Goal: Task Accomplishment & Management: Manage account settings

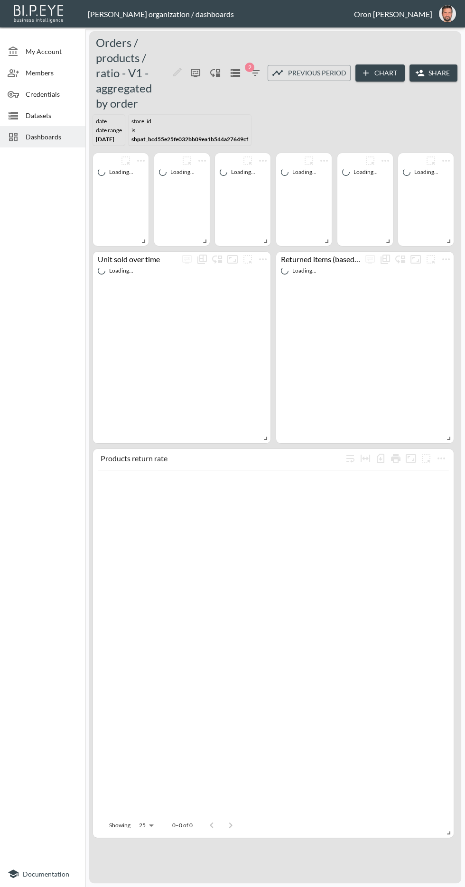
click at [77, 111] on span "Datasets" at bounding box center [52, 115] width 52 height 10
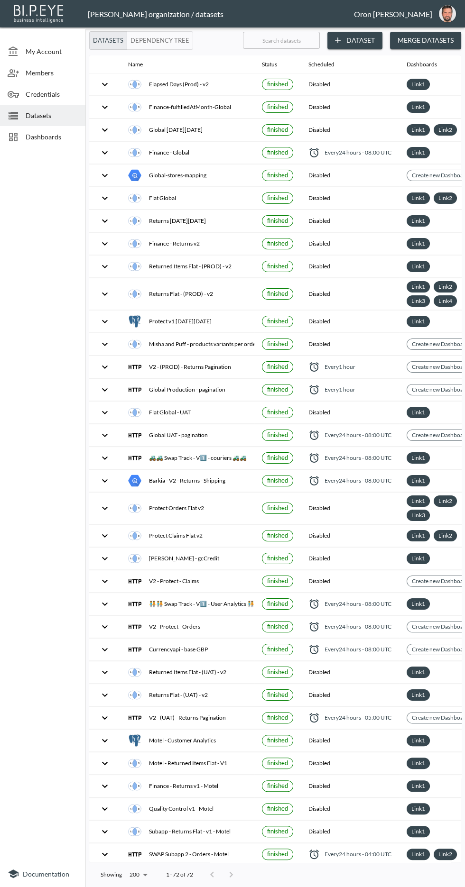
click at [303, 39] on input "text" at bounding box center [281, 40] width 77 height 24
type input "V"
checkbox input "false"
checkbox input "true"
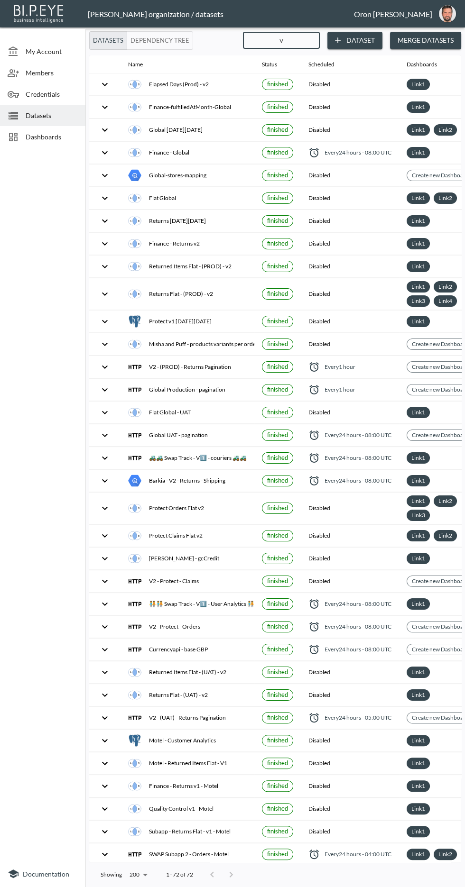
checkbox input "true"
checkbox input "false"
checkbox input "true"
checkbox input "false"
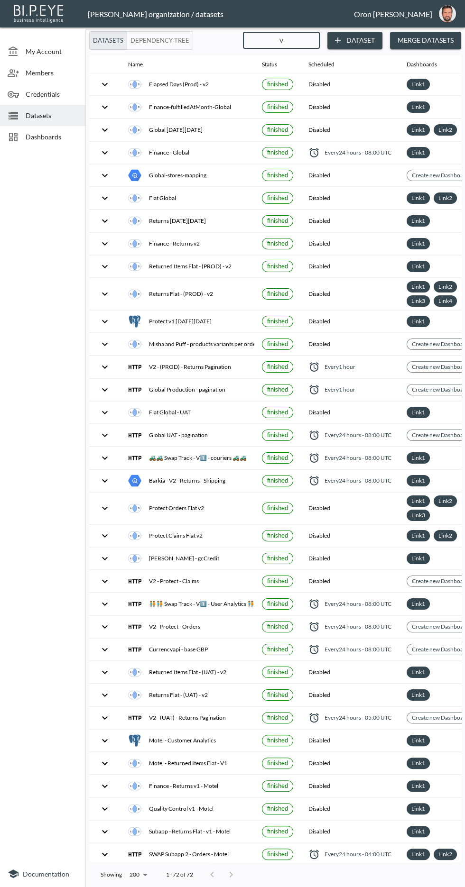
checkbox input "true"
checkbox input "false"
checkbox input "true"
checkbox input "false"
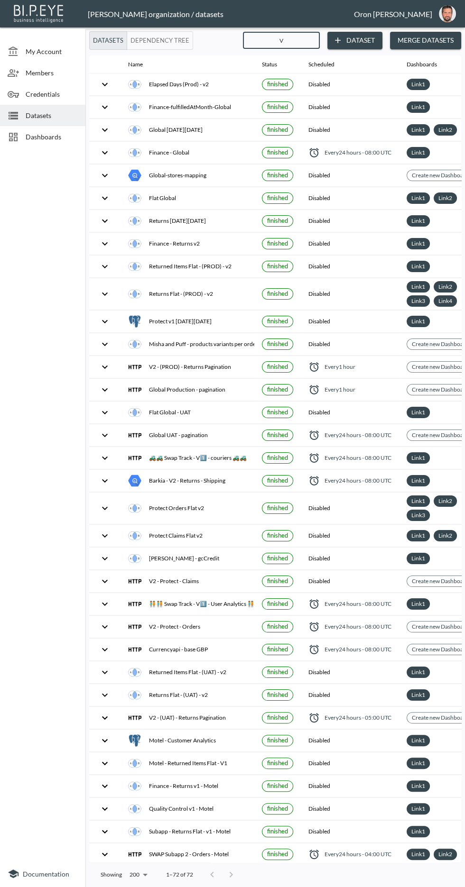
checkbox input "false"
checkbox input "true"
checkbox input "false"
checkbox input "true"
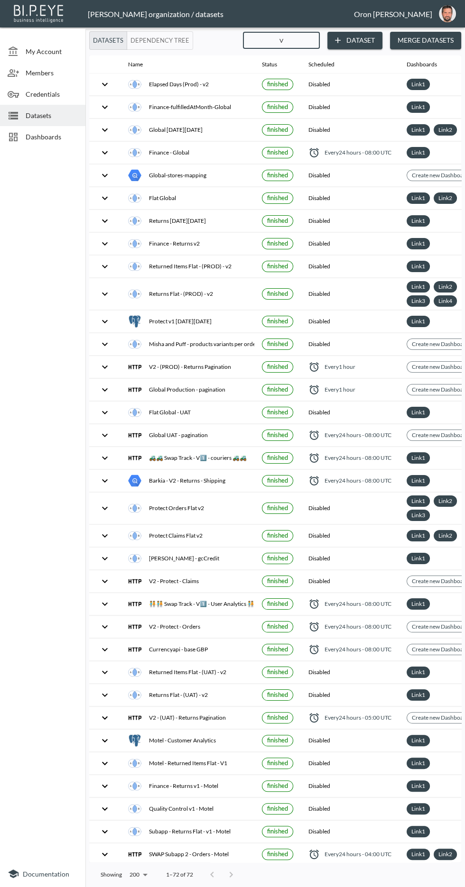
checkbox input "false"
checkbox input "true"
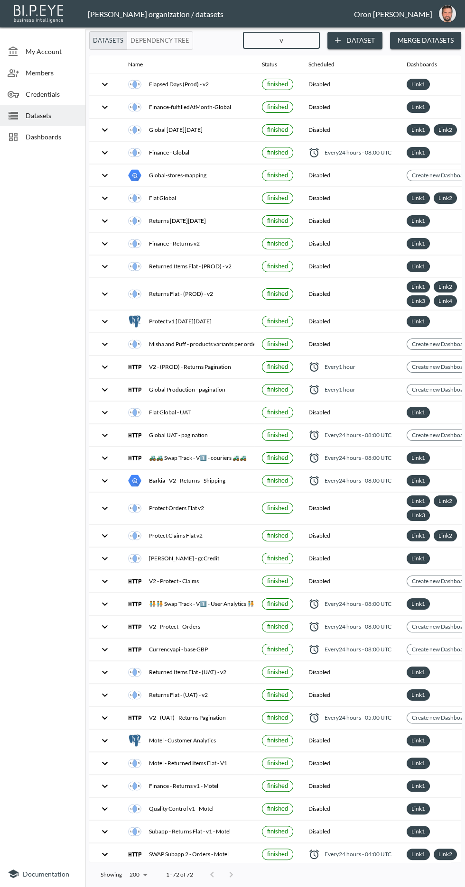
checkbox input "false"
checkbox input "true"
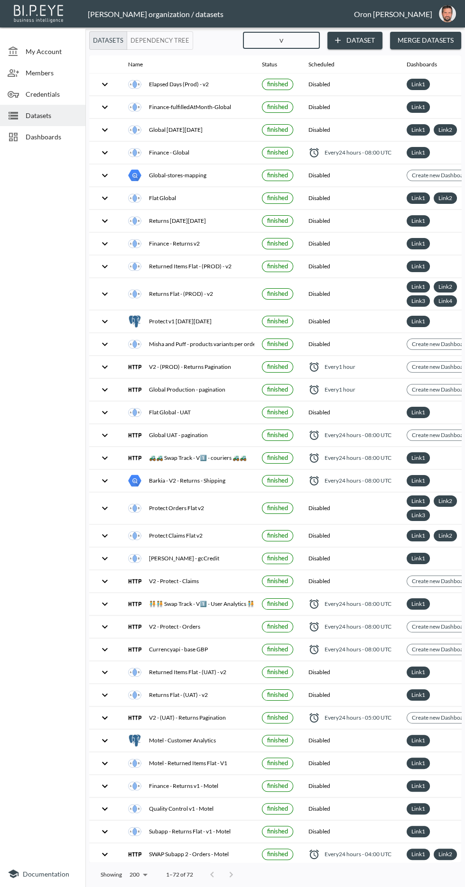
checkbox input "true"
checkbox input "false"
checkbox input "true"
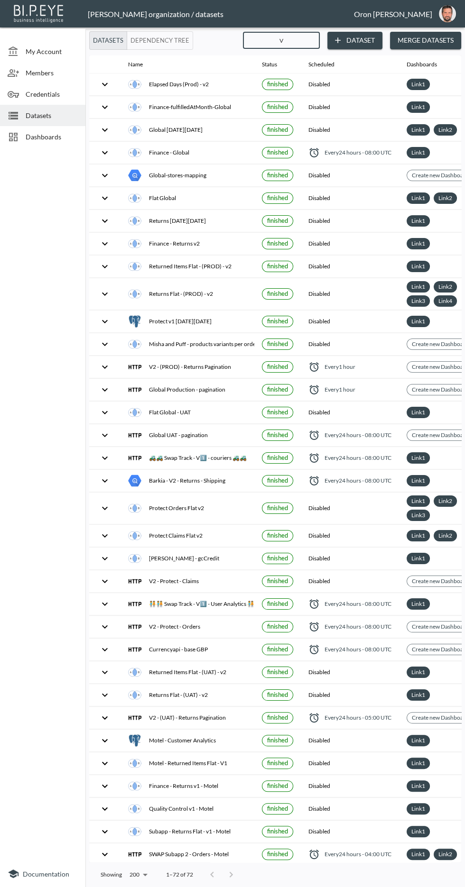
checkbox input "true"
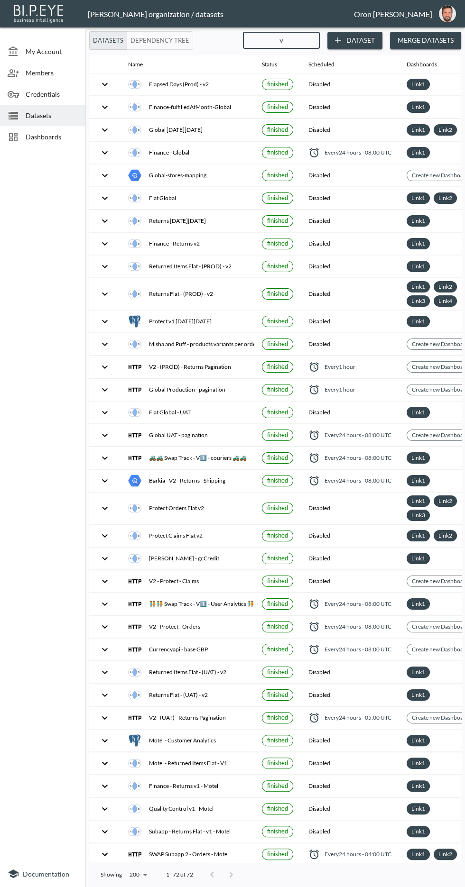
checkbox input "false"
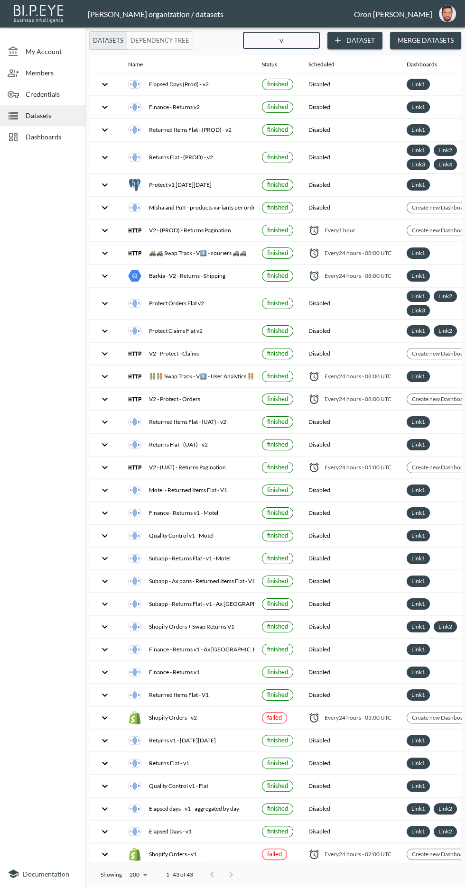
type input "V1"
checkbox input "false"
checkbox input "true"
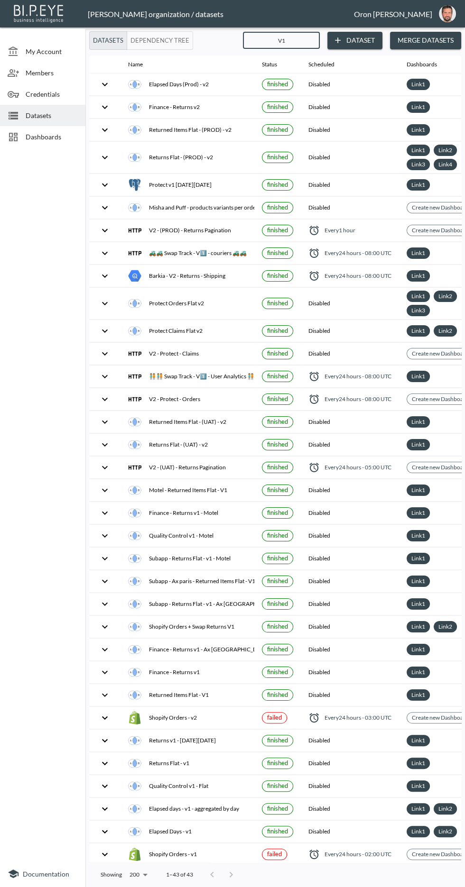
checkbox input "false"
checkbox input "true"
checkbox input "false"
checkbox input "true"
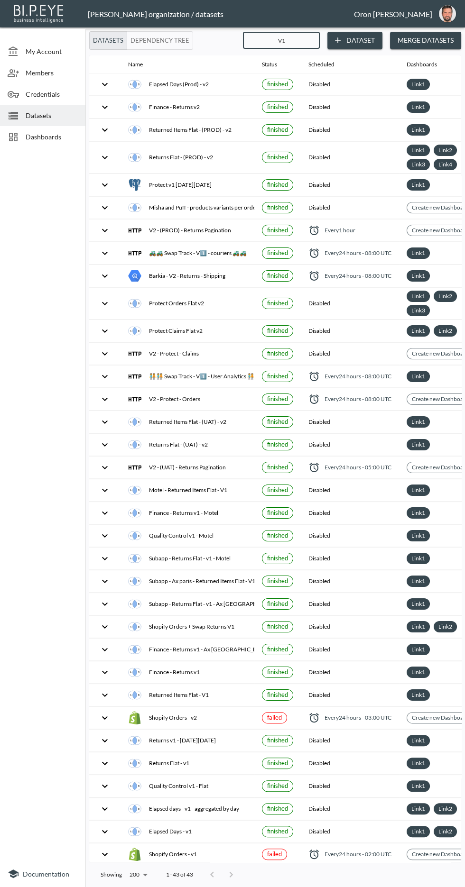
checkbox input "false"
checkbox input "true"
checkbox input "false"
checkbox input "true"
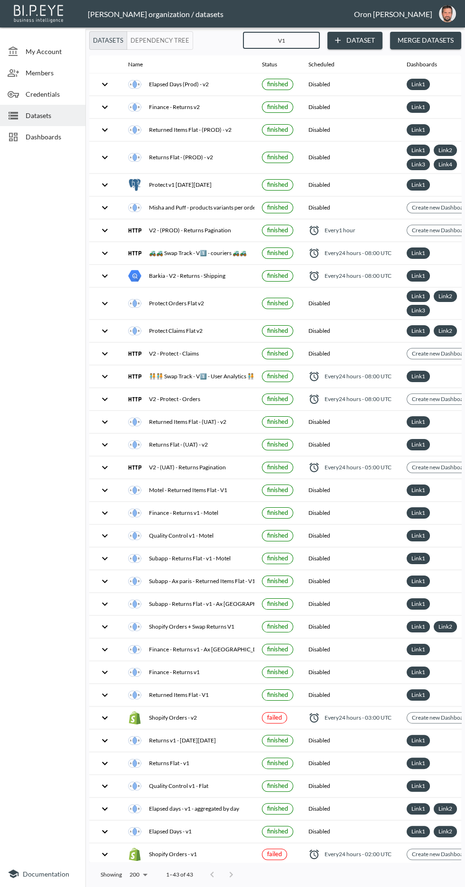
checkbox input "true"
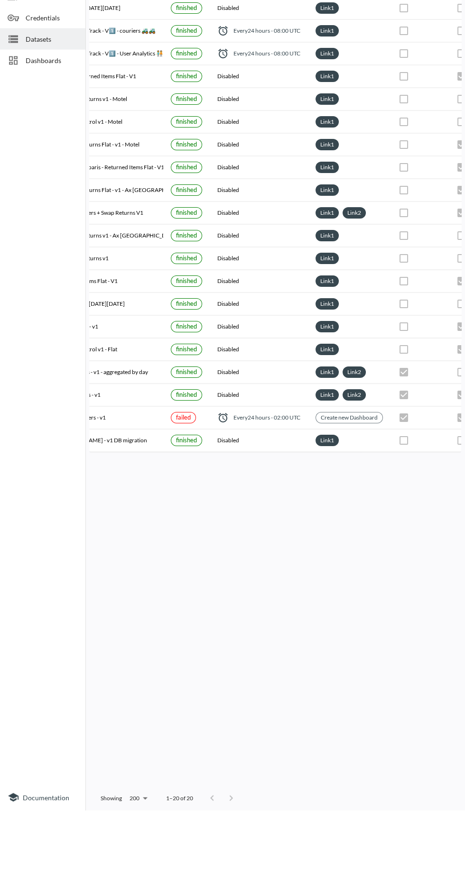
scroll to position [0, 91]
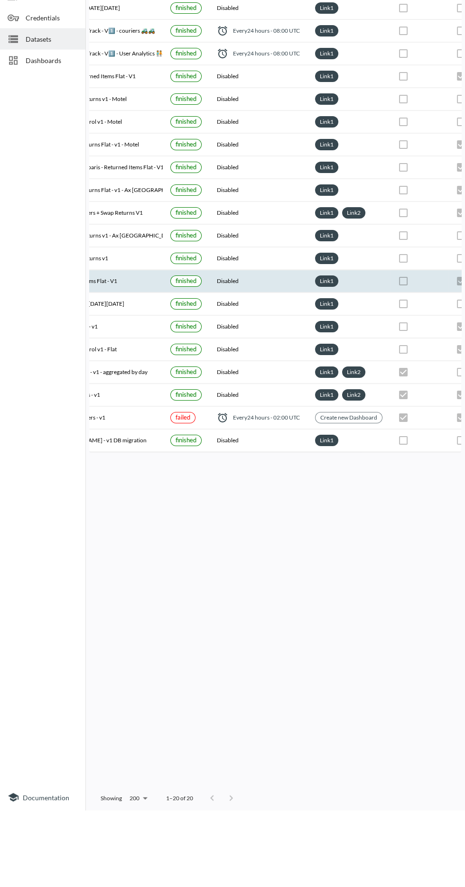
click at [368, 355] on div "Link 1" at bounding box center [348, 357] width 67 height 11
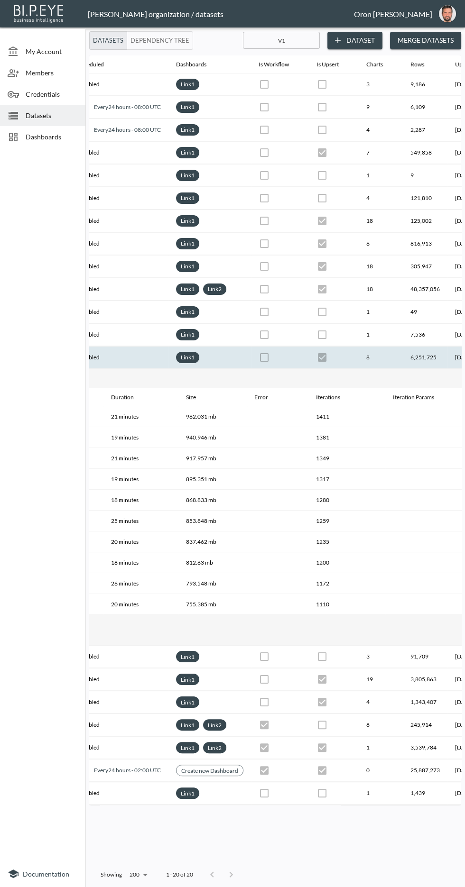
scroll to position [0, 319]
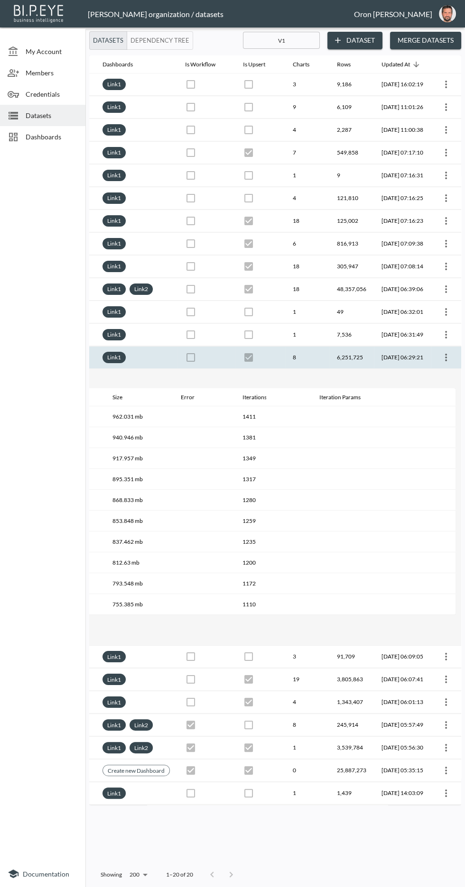
click at [329, 354] on th "6,251,725" at bounding box center [351, 358] width 45 height 22
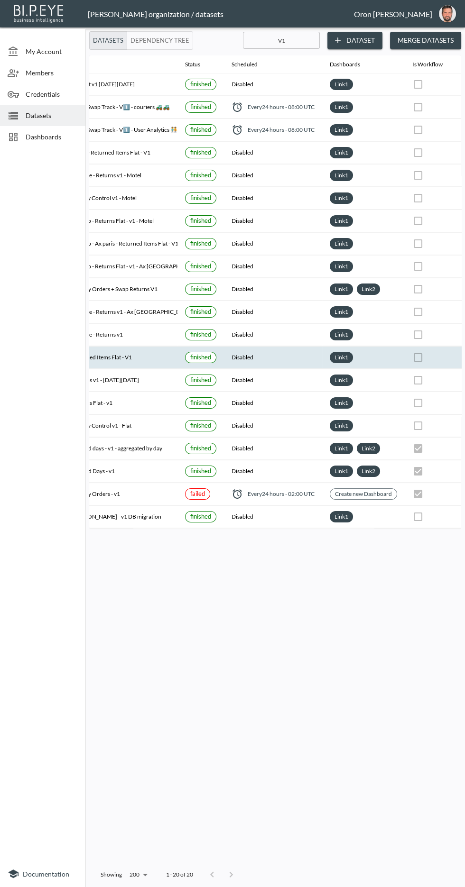
scroll to position [0, 0]
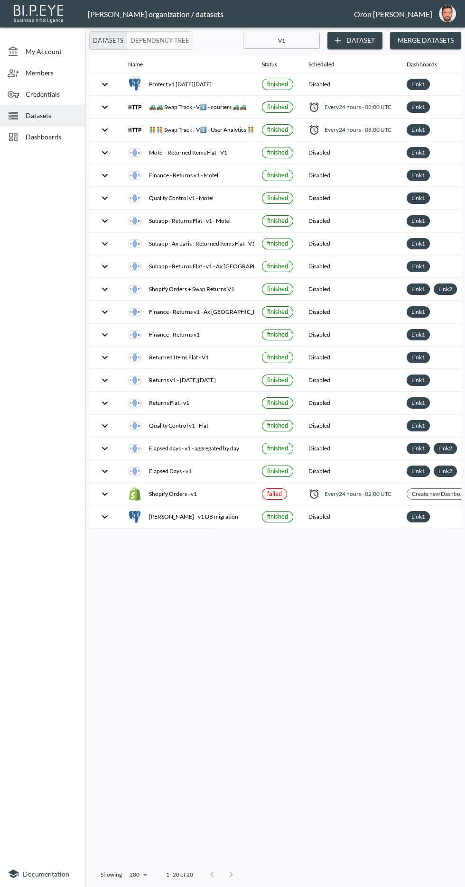
click at [295, 42] on input "V1" at bounding box center [281, 40] width 77 height 24
type input "V"
checkbox input "true"
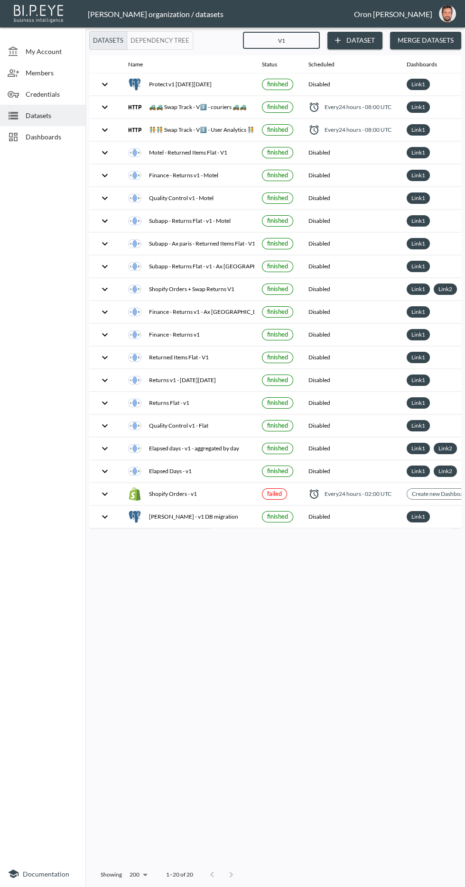
checkbox input "false"
checkbox input "true"
checkbox input "false"
checkbox input "true"
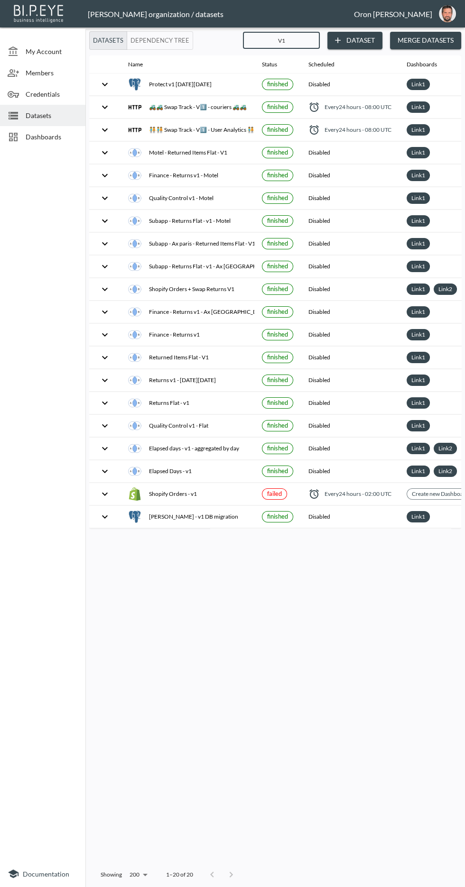
checkbox input "false"
checkbox input "true"
checkbox input "false"
checkbox input "true"
checkbox input "false"
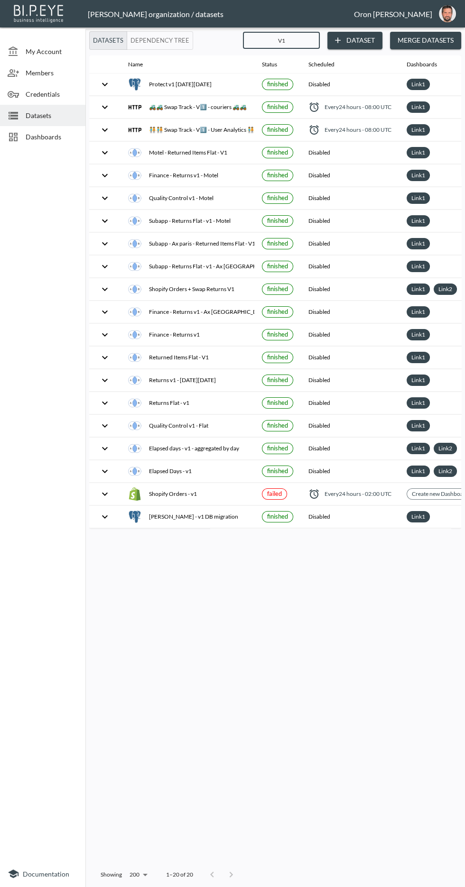
checkbox input "false"
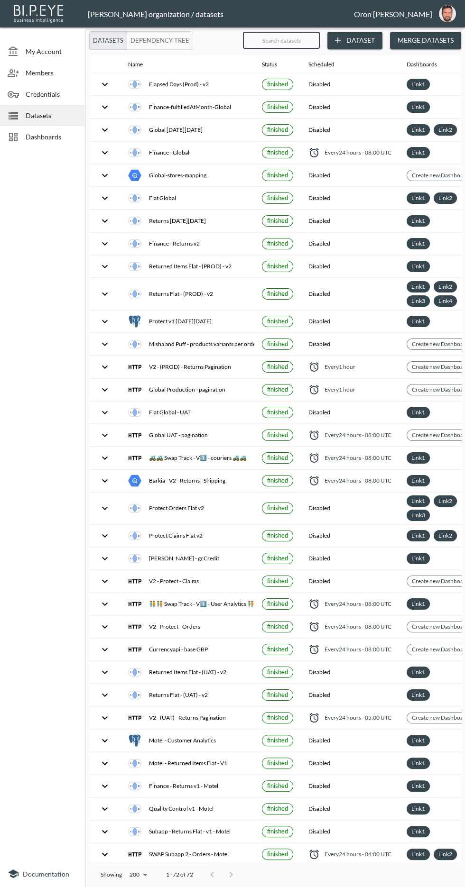
checkbox input "true"
checkbox input "false"
checkbox input "true"
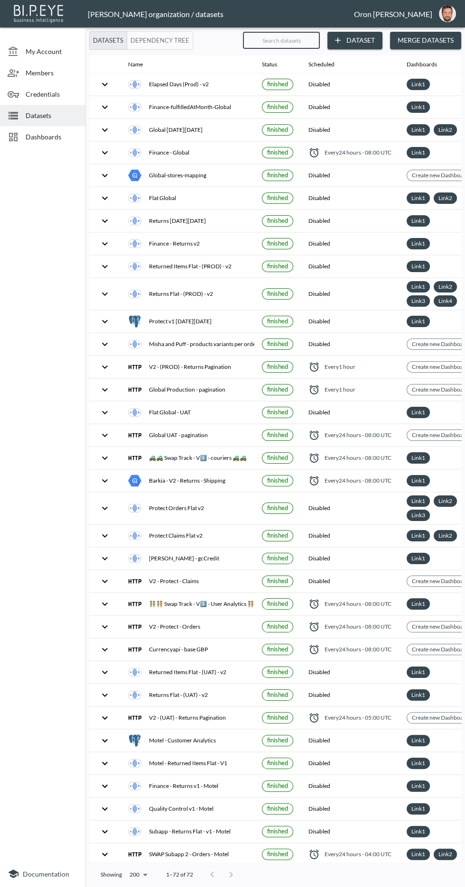
checkbox input "false"
checkbox input "true"
checkbox input "false"
checkbox input "true"
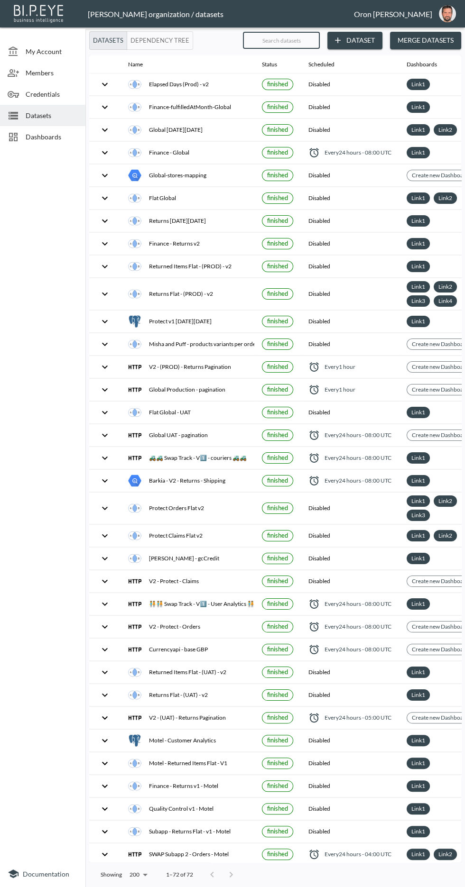
checkbox input "false"
checkbox input "true"
checkbox input "false"
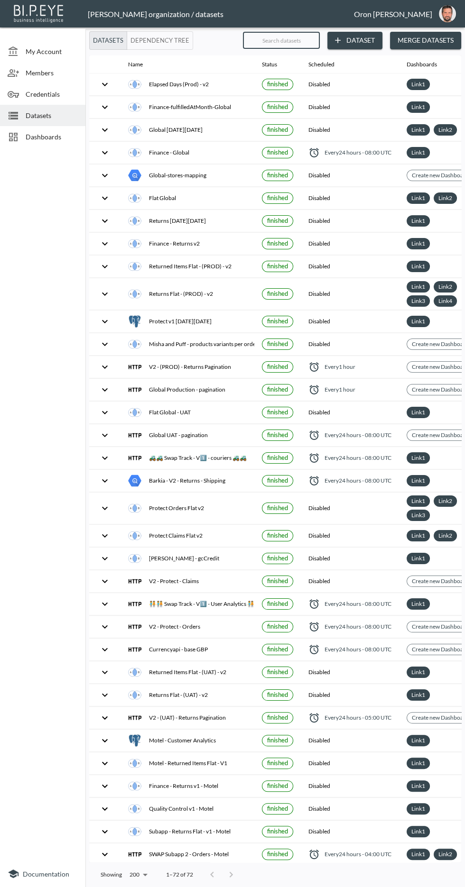
checkbox input "false"
checkbox input "true"
checkbox input "false"
checkbox input "true"
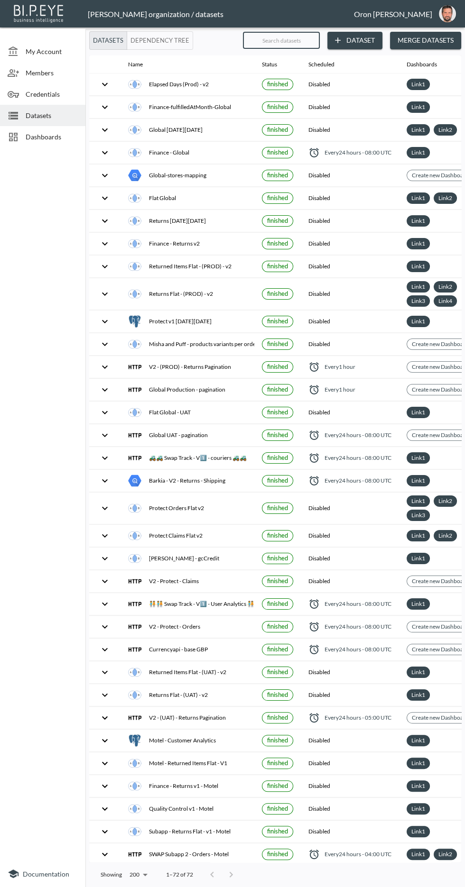
type input "M"
checkbox input "false"
checkbox input "true"
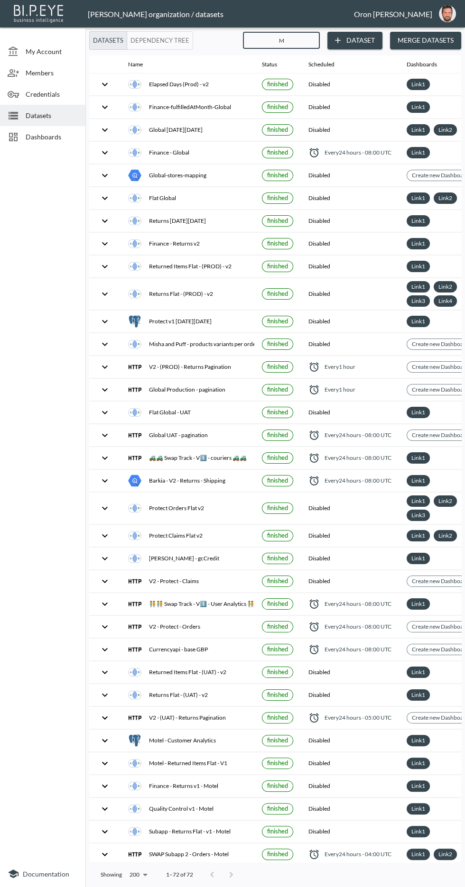
checkbox input "true"
checkbox input "false"
checkbox input "true"
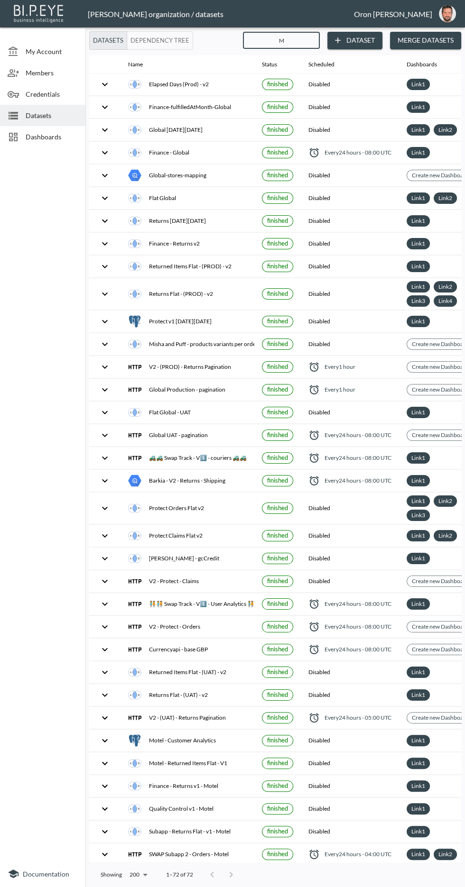
checkbox input "false"
checkbox input "true"
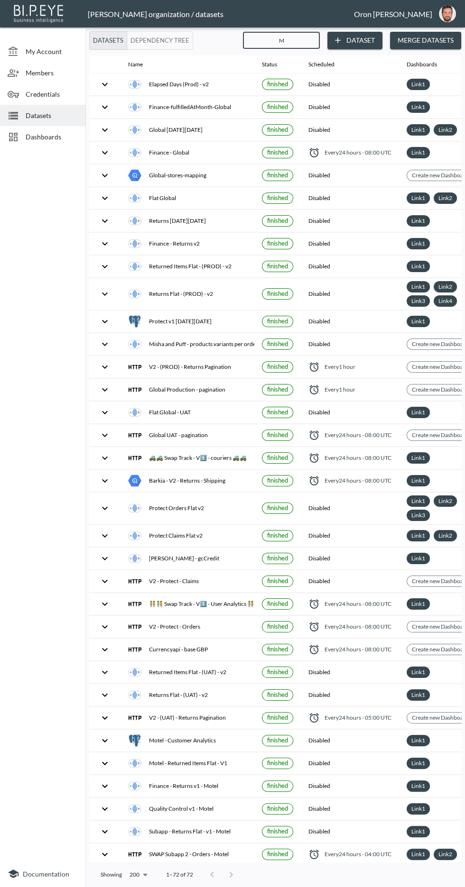
checkbox input "true"
checkbox input "false"
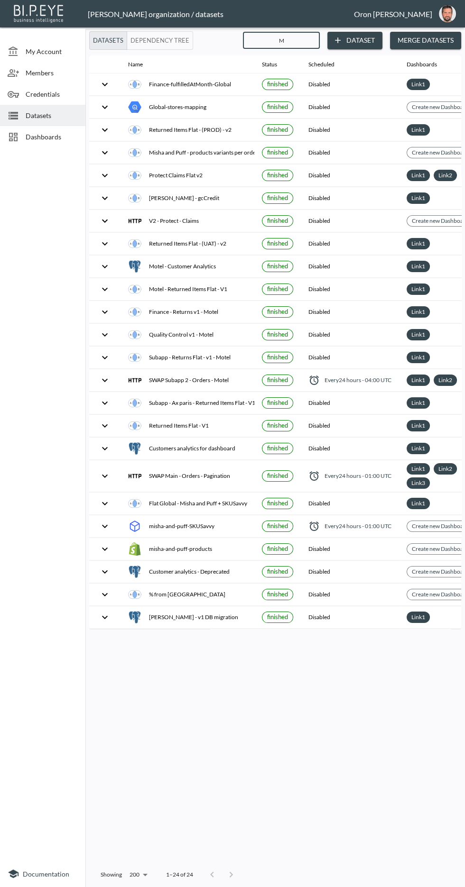
type input "Ma"
checkbox input "true"
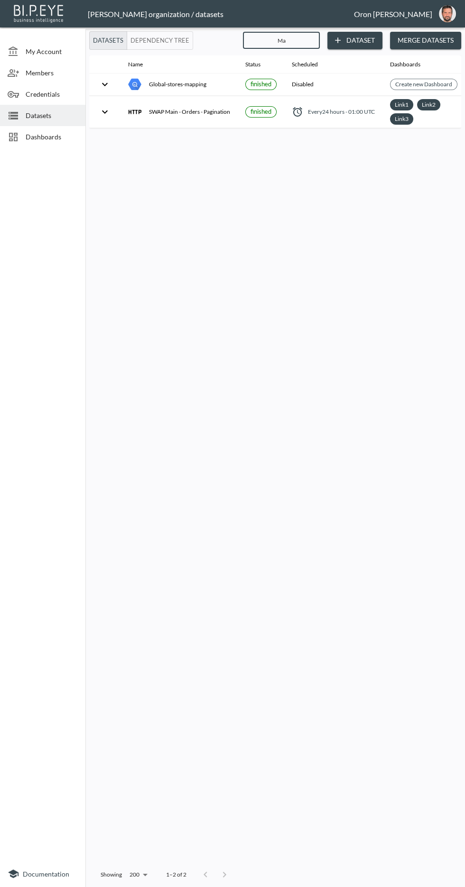
type input "Mai"
checkbox input "true"
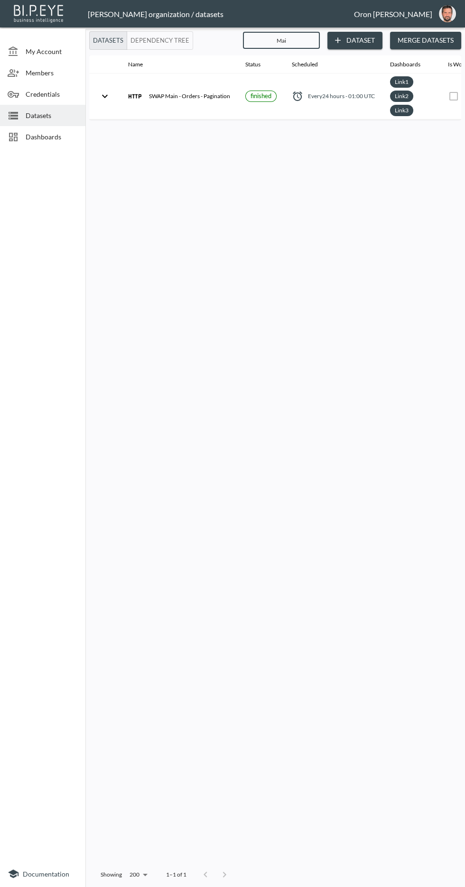
type input "Ma"
checkbox input "false"
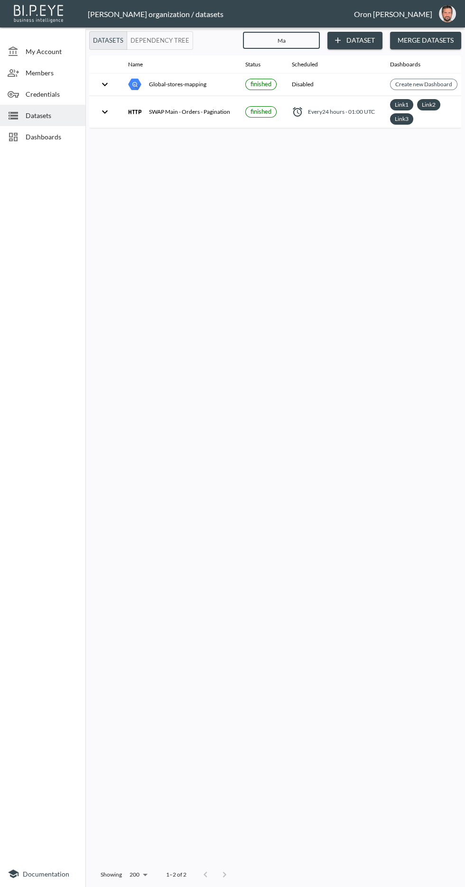
type input "M"
checkbox input "false"
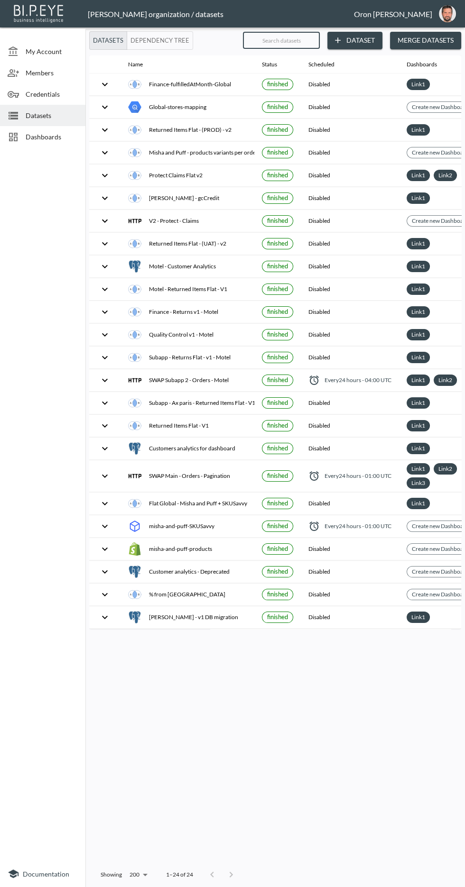
checkbox input "true"
checkbox input "false"
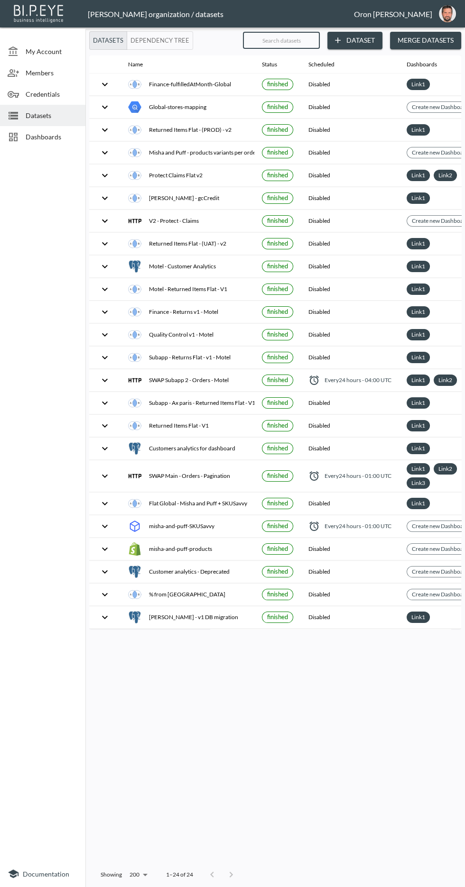
checkbox input "false"
checkbox input "true"
checkbox input "false"
checkbox input "true"
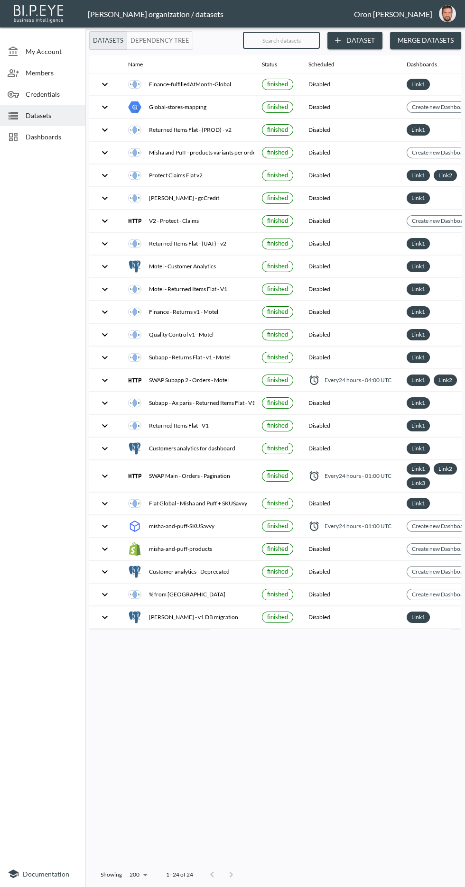
checkbox input "true"
checkbox input "false"
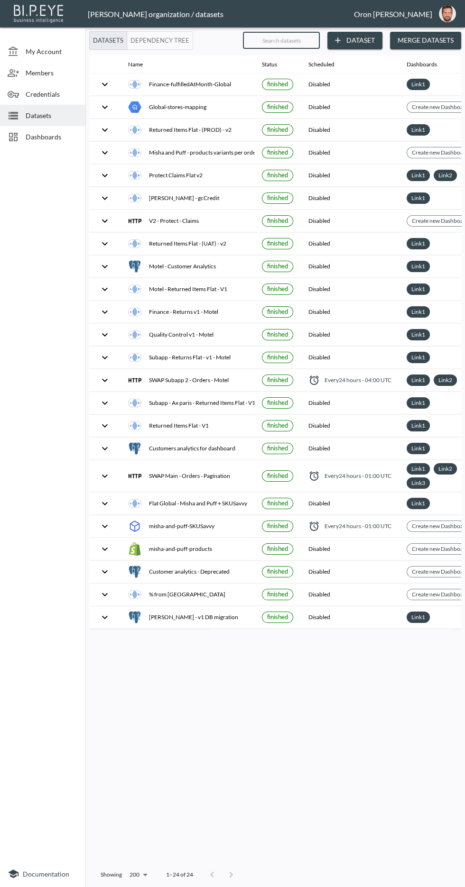
checkbox input "false"
checkbox input "true"
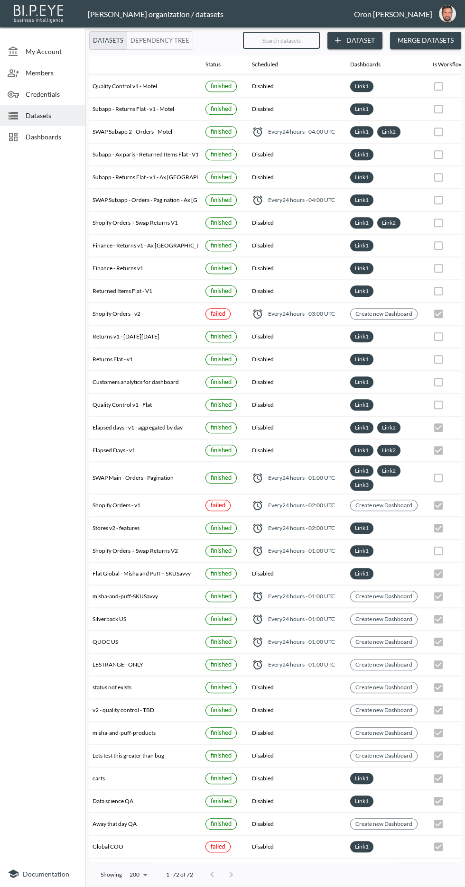
scroll to position [722, 70]
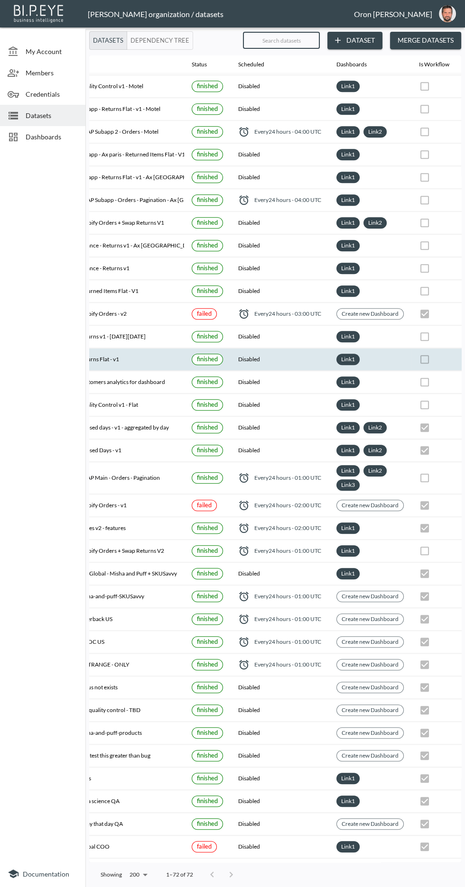
click at [283, 348] on th "Disabled" at bounding box center [279, 359] width 98 height 22
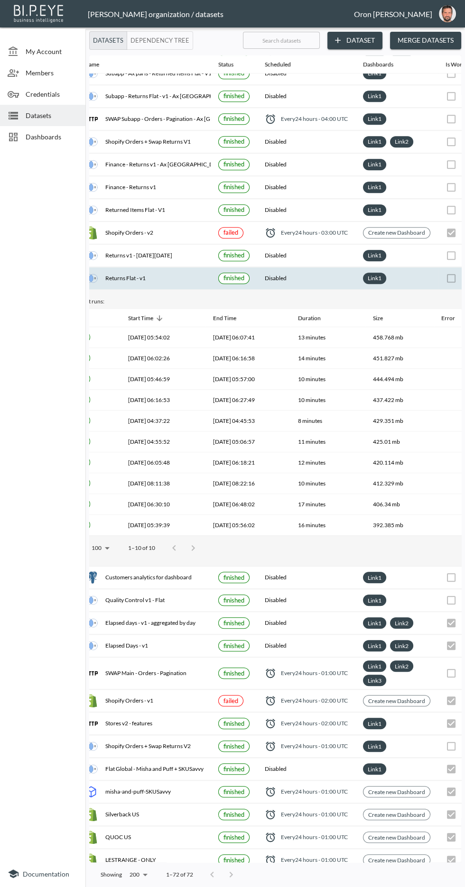
scroll to position [803, 44]
